Goal: Find contact information: Find contact information

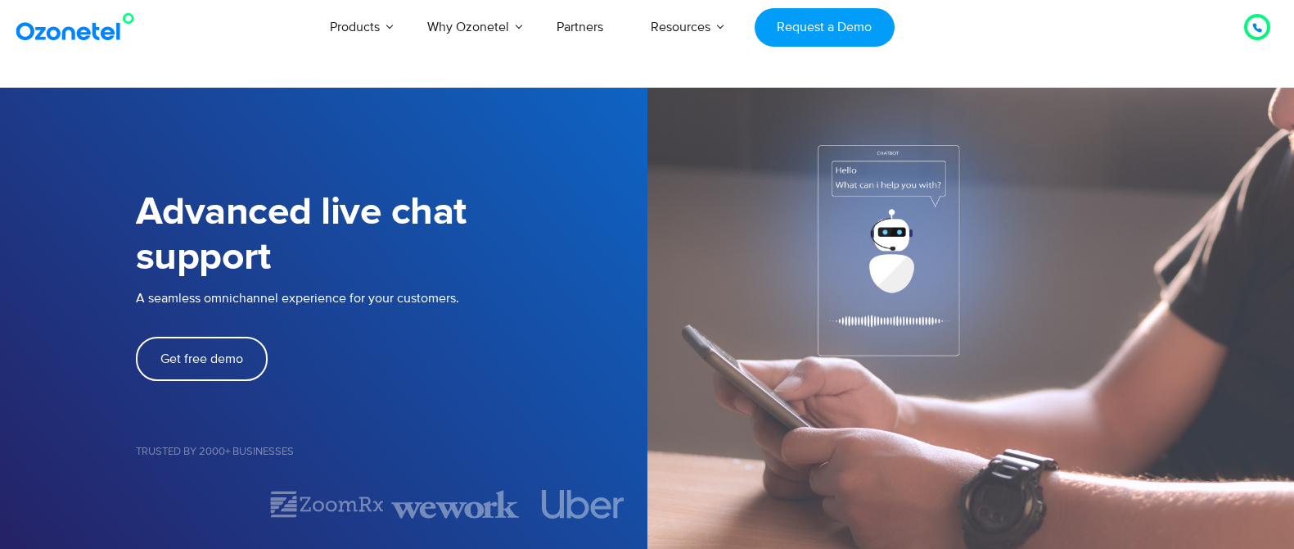
select select "*****"
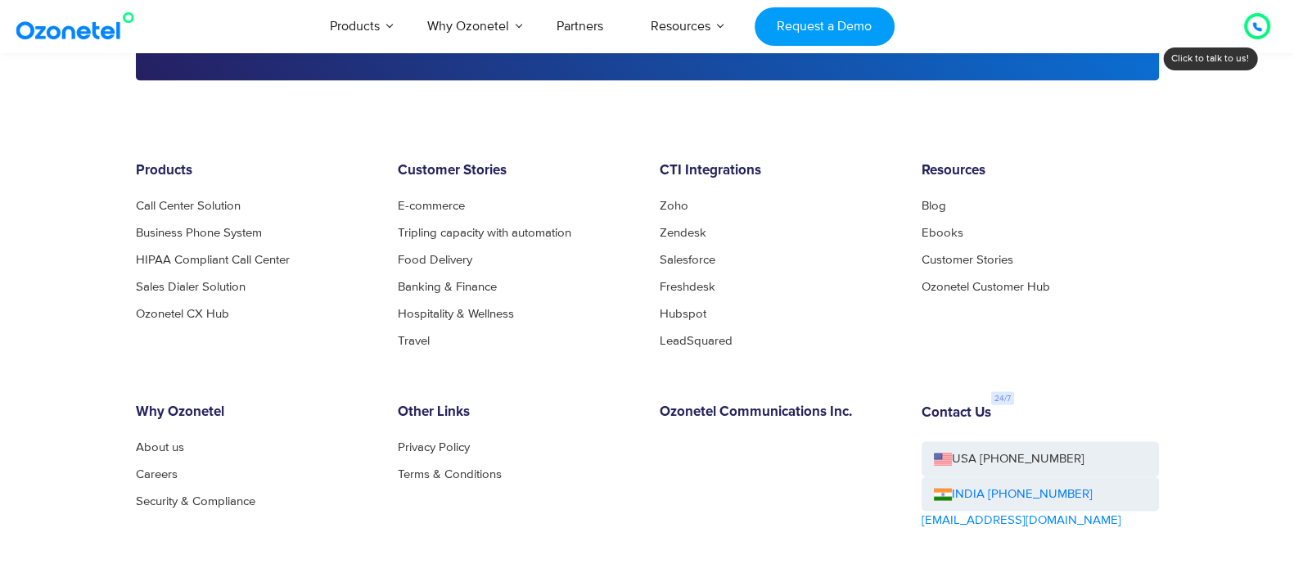
scroll to position [4011, 0]
click at [1263, 27] on div at bounding box center [1258, 26] width 20 height 20
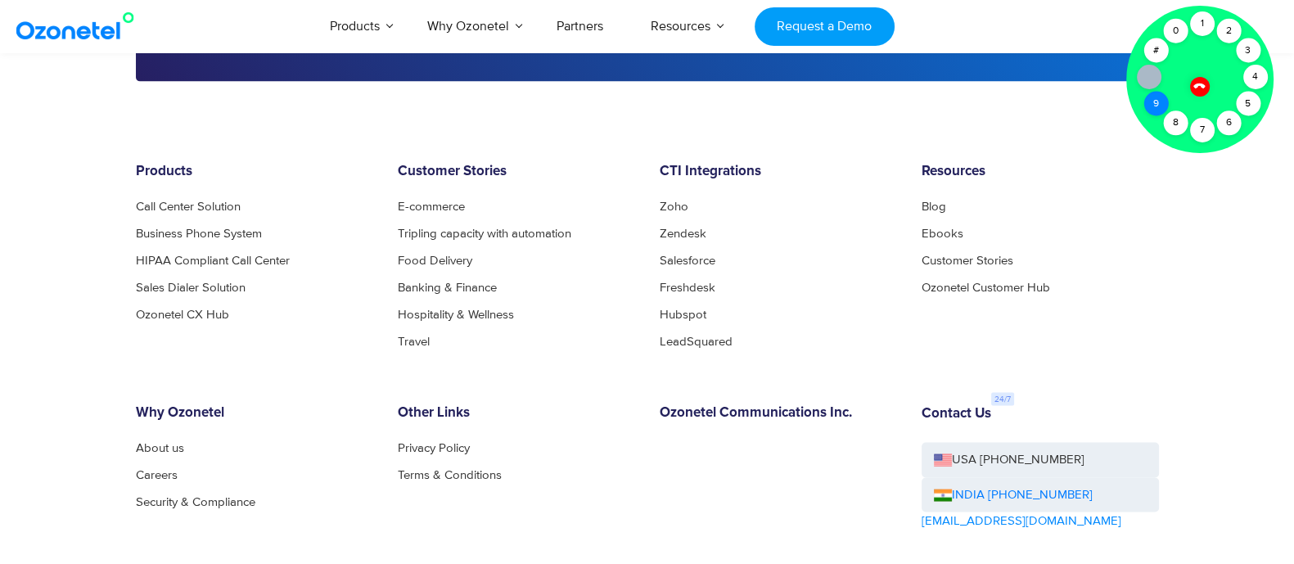
click at [1154, 110] on div "9" at bounding box center [1156, 104] width 25 height 25
click at [1174, 123] on div "8" at bounding box center [1175, 123] width 25 height 25
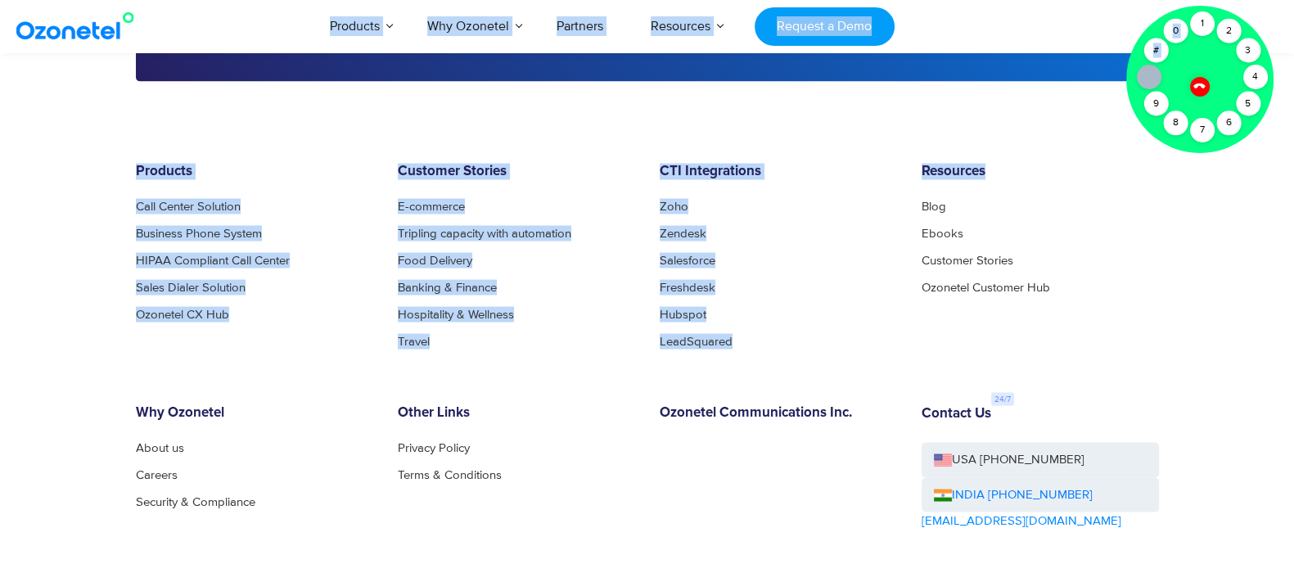
drag, startPoint x: 1158, startPoint y: 102, endPoint x: 1286, endPoint y: 138, distance: 133.5
